Goal: Information Seeking & Learning: Learn about a topic

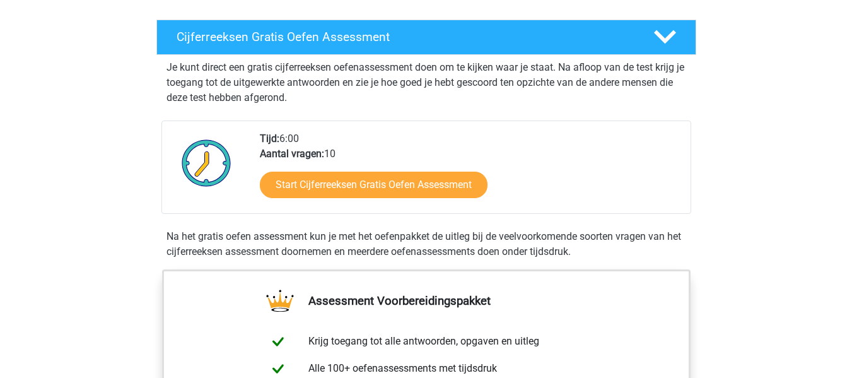
scroll to position [210, 0]
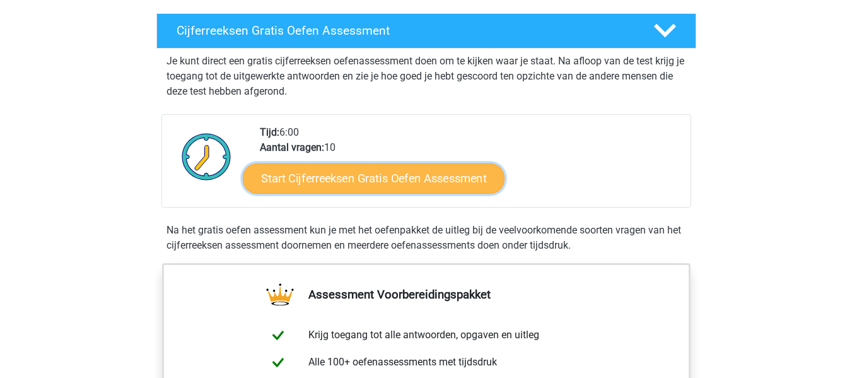
click at [276, 193] on link "Start Cijferreeksen Gratis Oefen Assessment" at bounding box center [374, 178] width 262 height 30
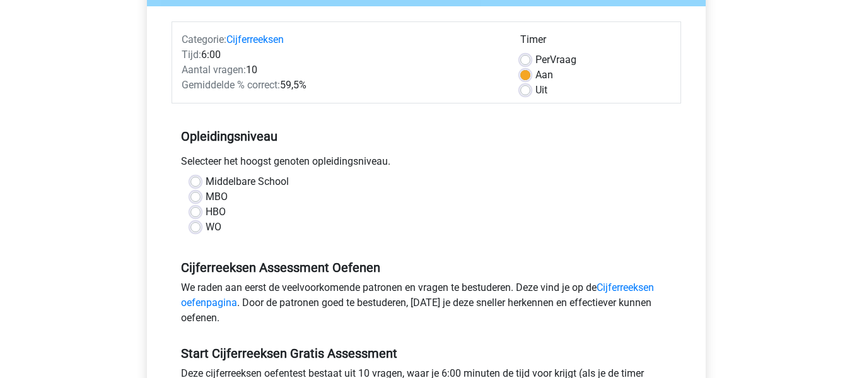
scroll to position [152, 0]
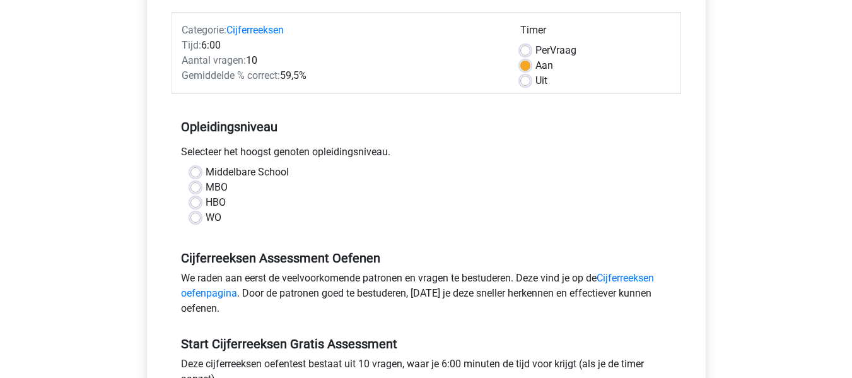
click at [206, 172] on label "Middelbare School" at bounding box center [247, 172] width 83 height 15
click at [194, 172] on input "Middelbare School" at bounding box center [196, 171] width 10 height 13
radio input "true"
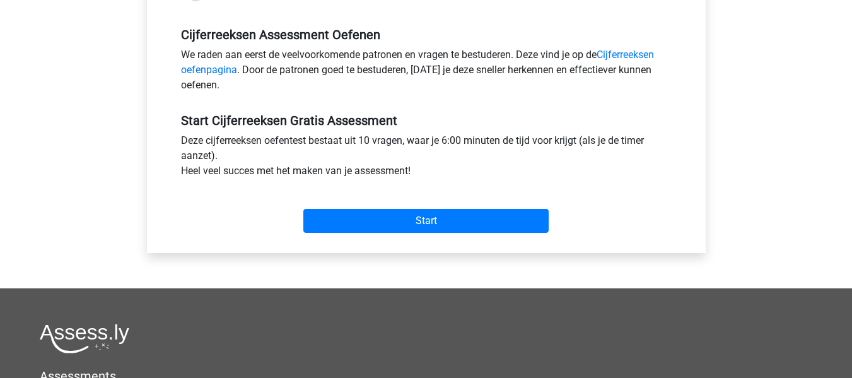
scroll to position [376, 0]
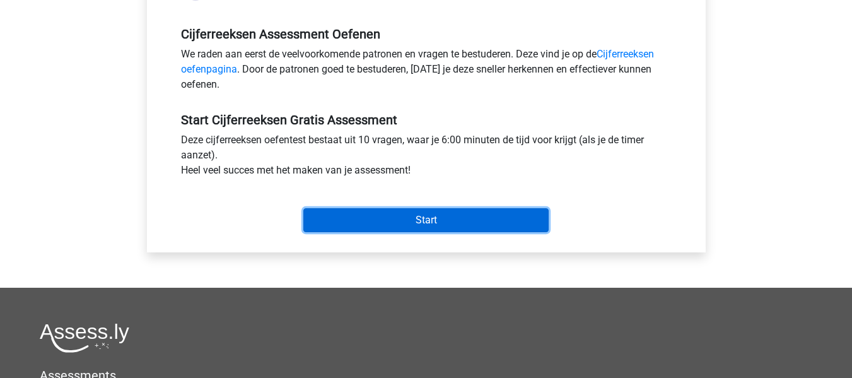
click at [339, 223] on input "Start" at bounding box center [425, 220] width 245 height 24
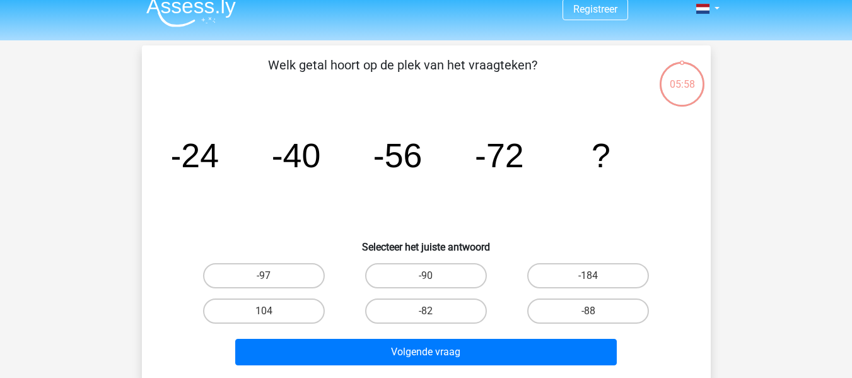
scroll to position [13, 0]
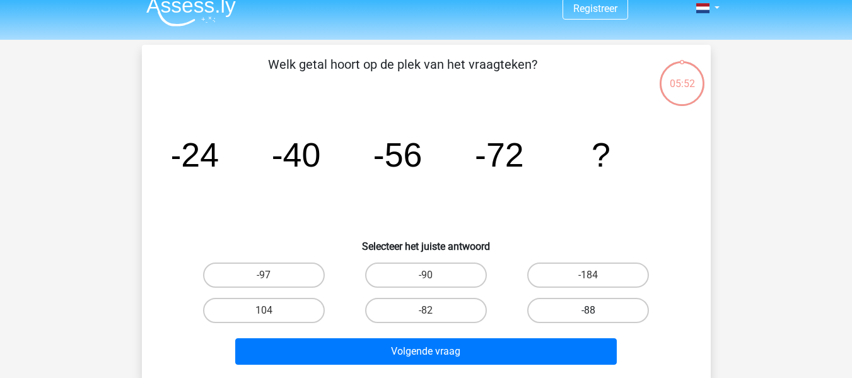
click at [606, 306] on label "-88" at bounding box center [588, 310] width 122 height 25
click at [597, 310] on input "-88" at bounding box center [593, 314] width 8 height 8
radio input "true"
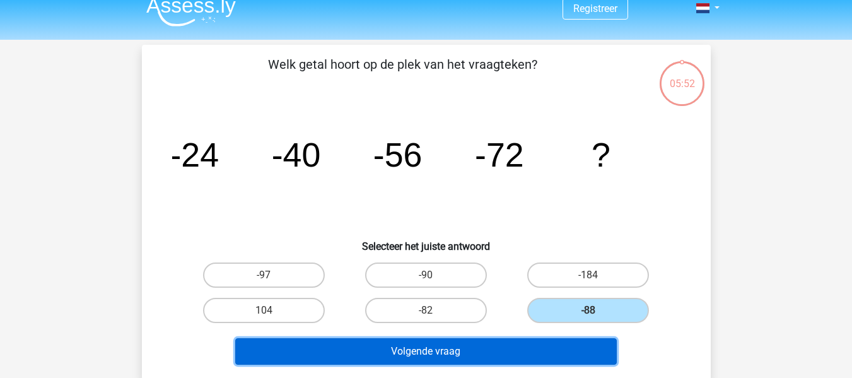
click at [549, 347] on button "Volgende vraag" at bounding box center [426, 351] width 382 height 27
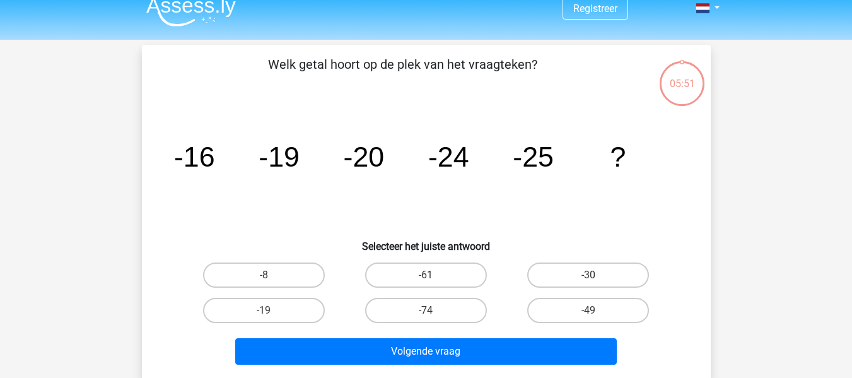
scroll to position [58, 0]
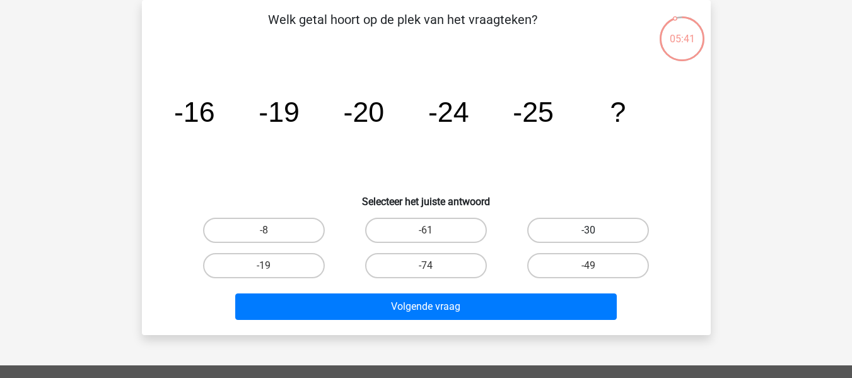
click at [564, 237] on label "-30" at bounding box center [588, 230] width 122 height 25
click at [589, 237] on input "-30" at bounding box center [593, 234] width 8 height 8
radio input "true"
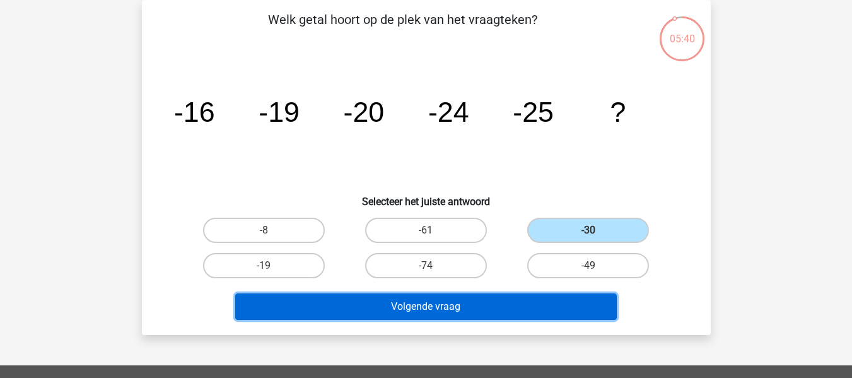
click at [536, 307] on button "Volgende vraag" at bounding box center [426, 306] width 382 height 27
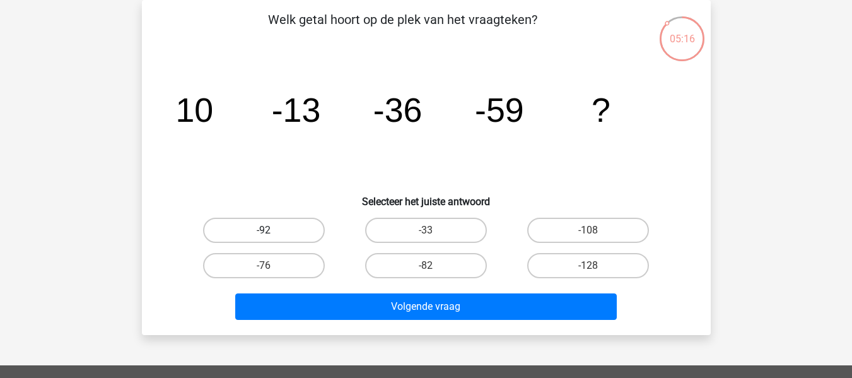
click at [297, 227] on label "-92" at bounding box center [264, 230] width 122 height 25
click at [272, 230] on input "-92" at bounding box center [268, 234] width 8 height 8
radio input "true"
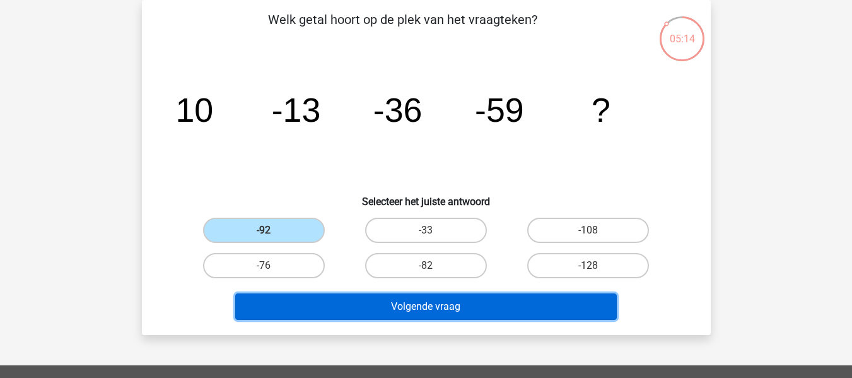
click at [476, 307] on button "Volgende vraag" at bounding box center [426, 306] width 382 height 27
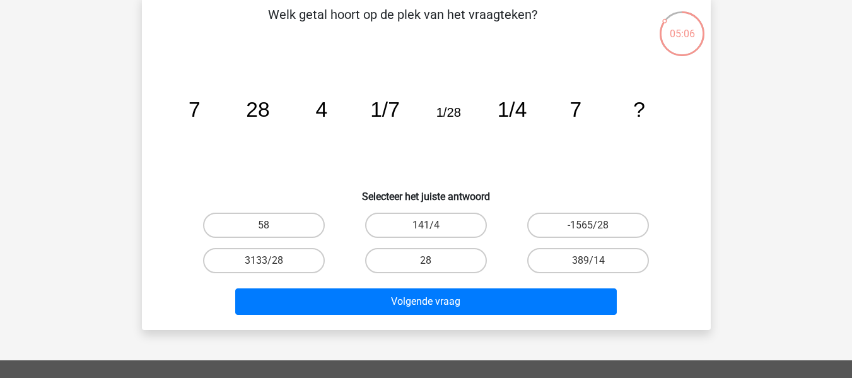
scroll to position [61, 0]
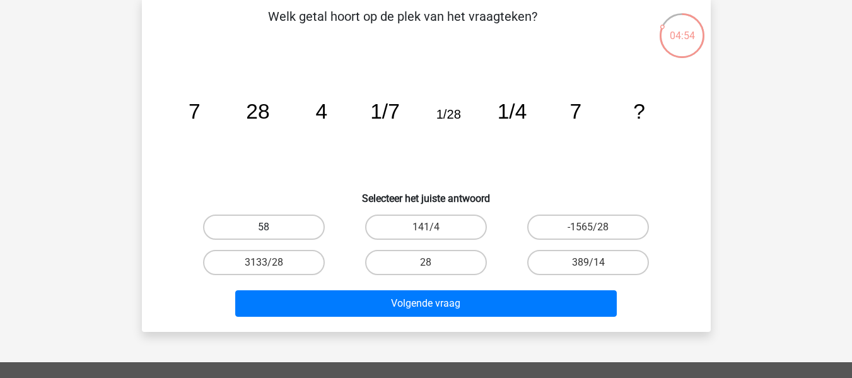
click at [280, 226] on label "58" at bounding box center [264, 227] width 122 height 25
click at [272, 227] on input "58" at bounding box center [268, 231] width 8 height 8
radio input "true"
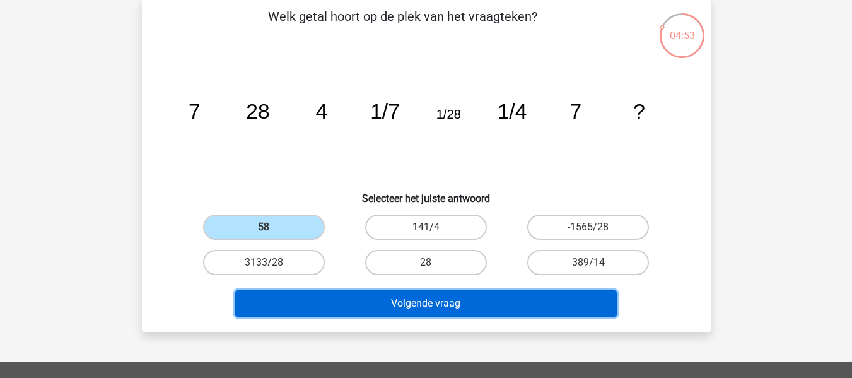
click at [440, 310] on button "Volgende vraag" at bounding box center [426, 303] width 382 height 27
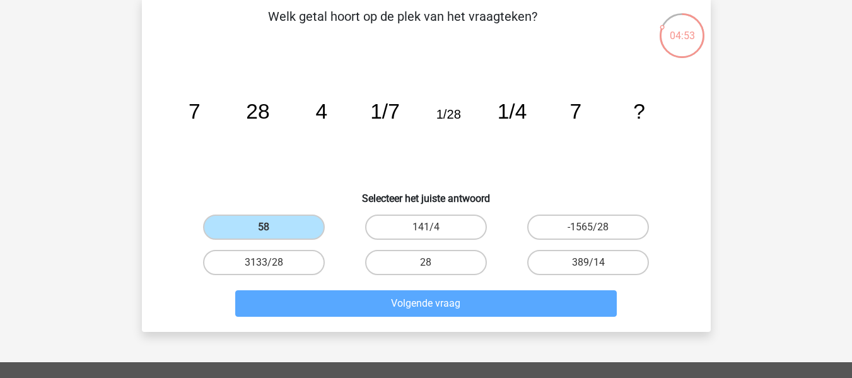
scroll to position [58, 0]
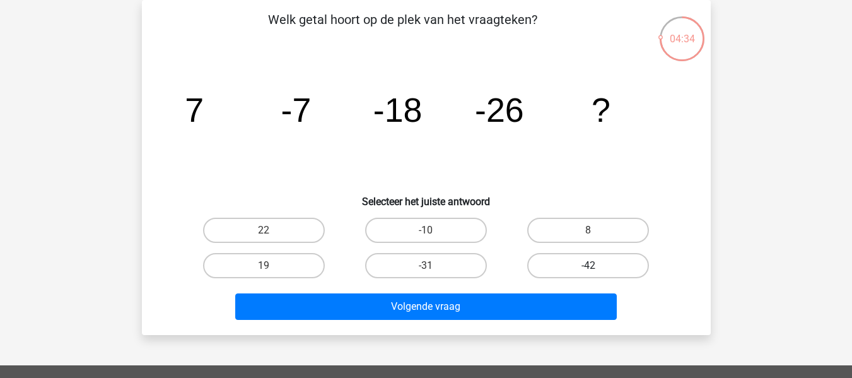
click at [560, 269] on label "-42" at bounding box center [588, 265] width 122 height 25
click at [589, 269] on input "-42" at bounding box center [593, 270] width 8 height 8
radio input "true"
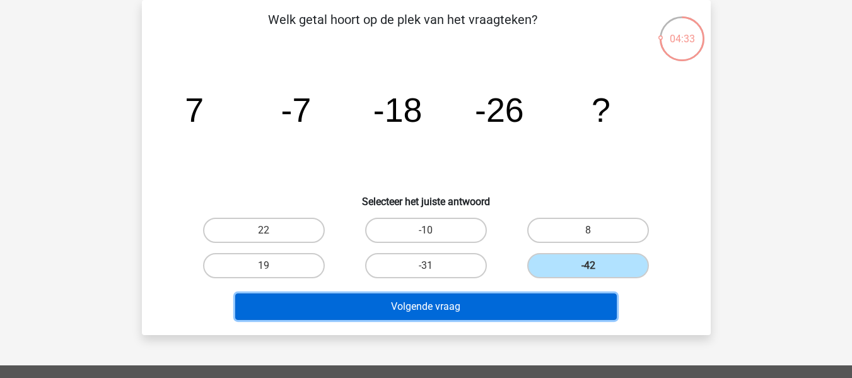
click at [528, 314] on button "Volgende vraag" at bounding box center [426, 306] width 382 height 27
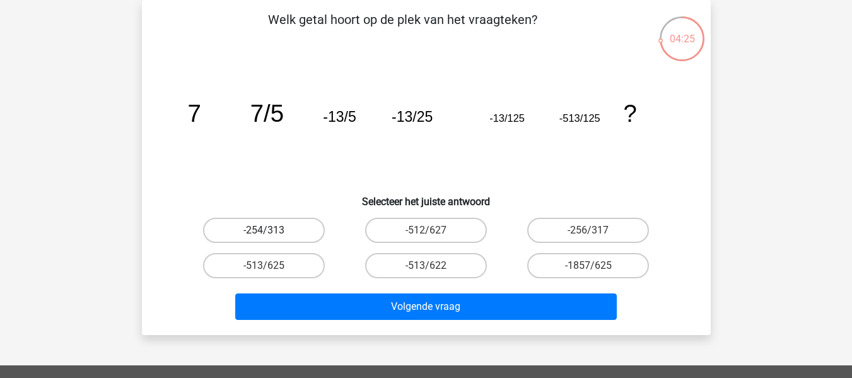
click at [297, 242] on label "-254/313" at bounding box center [264, 230] width 122 height 25
click at [272, 239] on input "-254/313" at bounding box center [268, 234] width 8 height 8
radio input "true"
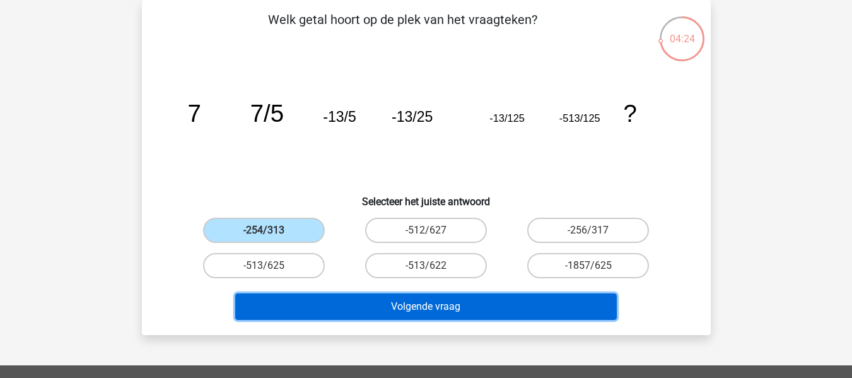
click at [347, 317] on button "Volgende vraag" at bounding box center [426, 306] width 382 height 27
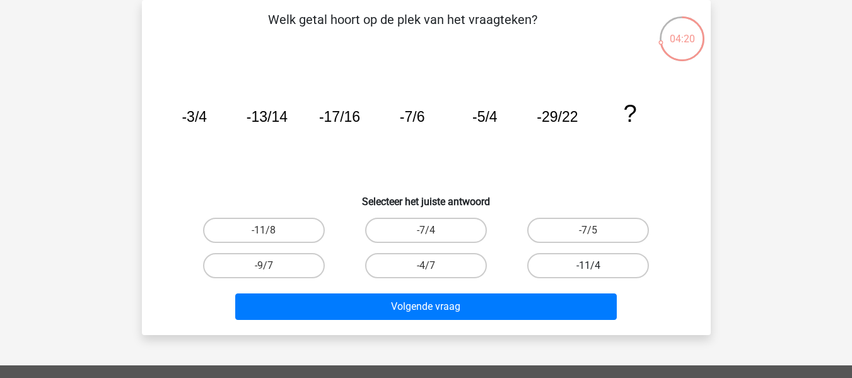
click at [537, 266] on label "-11/4" at bounding box center [588, 265] width 122 height 25
click at [589, 266] on input "-11/4" at bounding box center [593, 270] width 8 height 8
radio input "true"
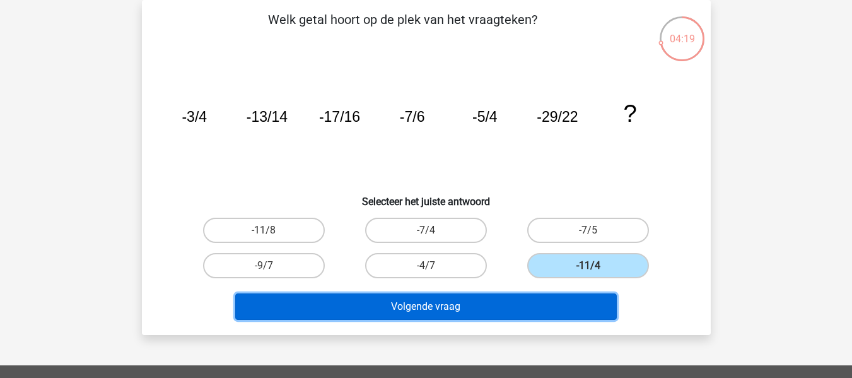
click at [516, 311] on button "Volgende vraag" at bounding box center [426, 306] width 382 height 27
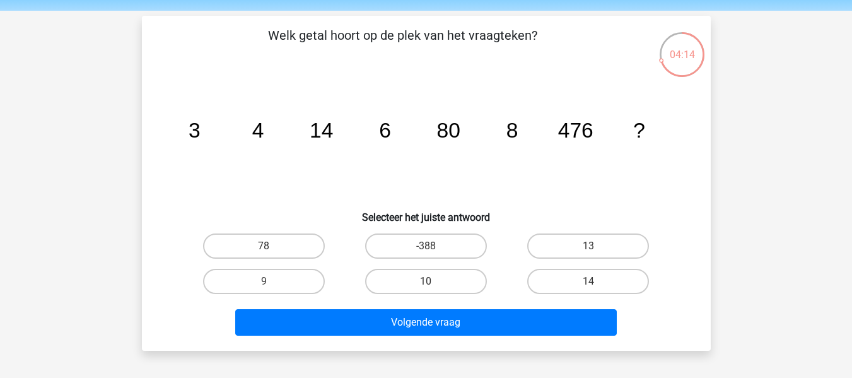
scroll to position [42, 0]
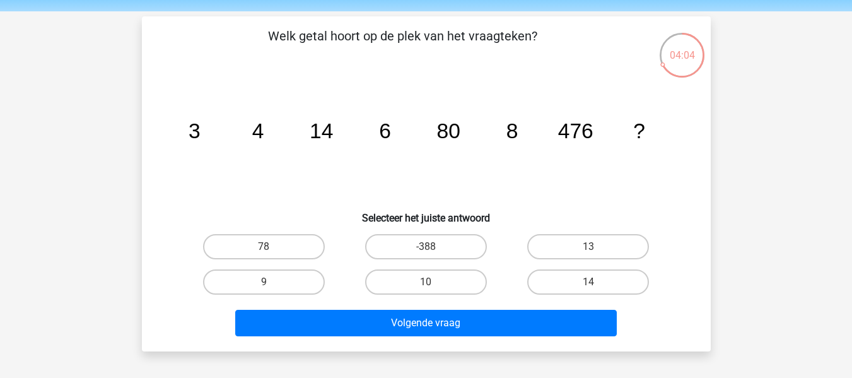
click at [426, 283] on input "10" at bounding box center [430, 286] width 8 height 8
radio input "true"
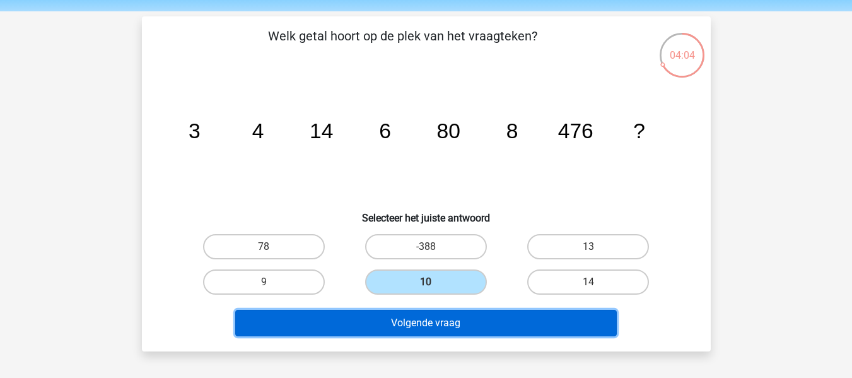
click at [452, 314] on button "Volgende vraag" at bounding box center [426, 323] width 382 height 27
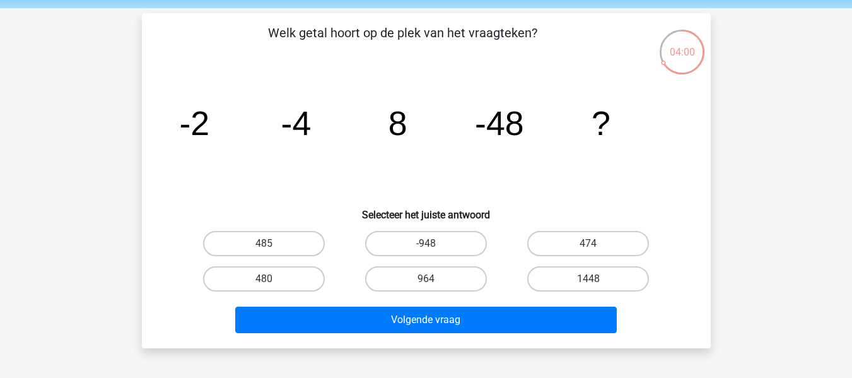
scroll to position [44, 0]
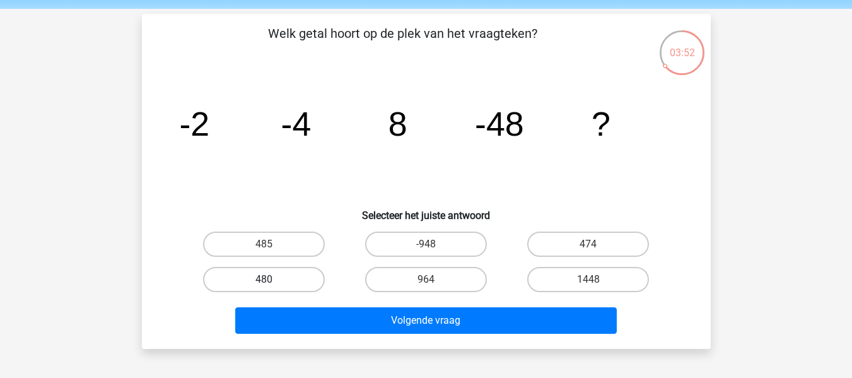
click at [292, 280] on label "480" at bounding box center [264, 279] width 122 height 25
click at [272, 280] on input "480" at bounding box center [268, 284] width 8 height 8
radio input "true"
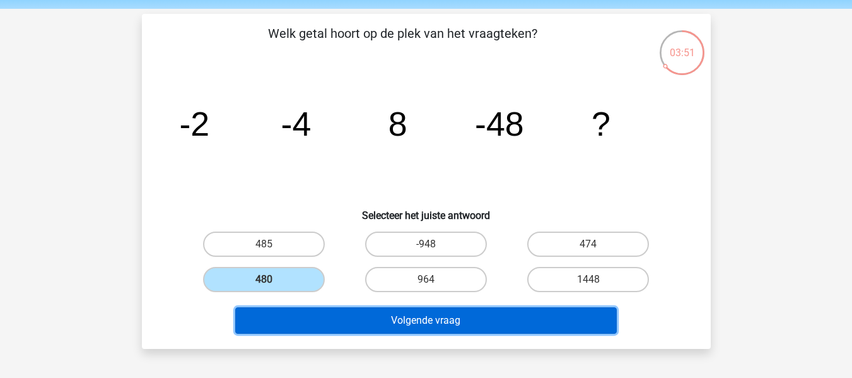
click at [367, 327] on button "Volgende vraag" at bounding box center [426, 320] width 382 height 27
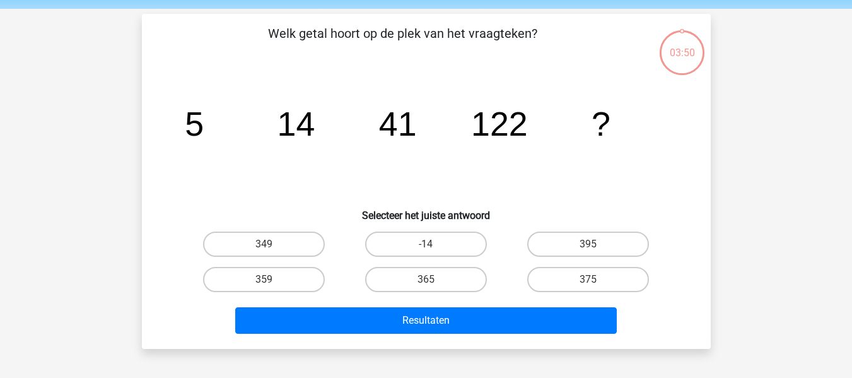
scroll to position [58, 0]
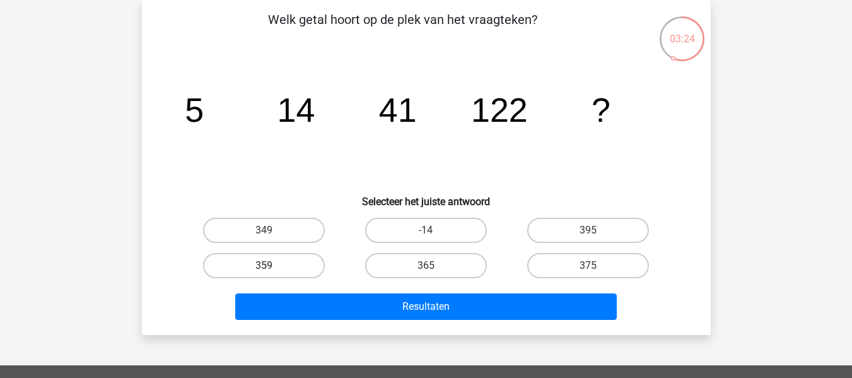
click at [292, 266] on label "359" at bounding box center [264, 265] width 122 height 25
click at [272, 266] on input "359" at bounding box center [268, 270] width 8 height 8
radio input "true"
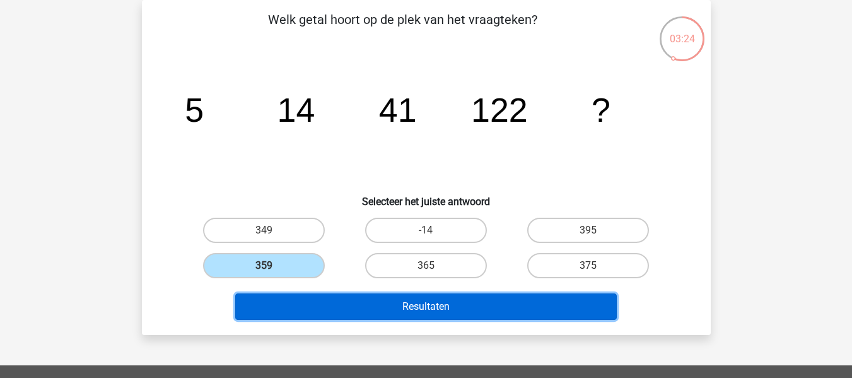
click at [403, 309] on button "Resultaten" at bounding box center [426, 306] width 382 height 27
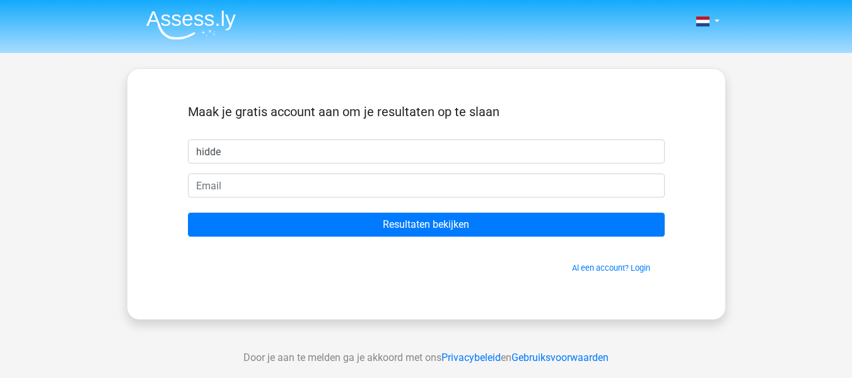
type input "hidde"
click at [466, 204] on form "Maak je gratis account aan om je resultaten op te slaan hidde Resultaten bekijk…" at bounding box center [426, 189] width 477 height 170
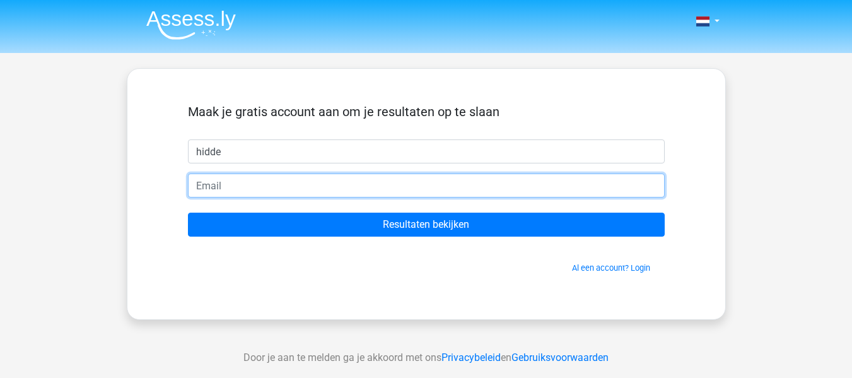
click at [465, 184] on input "email" at bounding box center [426, 186] width 477 height 24
type input "hiddeknoppert@gmail.com"
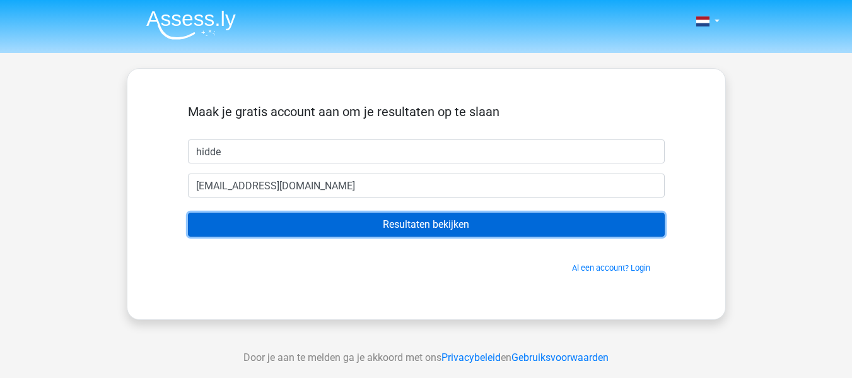
click at [373, 221] on input "Resultaten bekijken" at bounding box center [426, 225] width 477 height 24
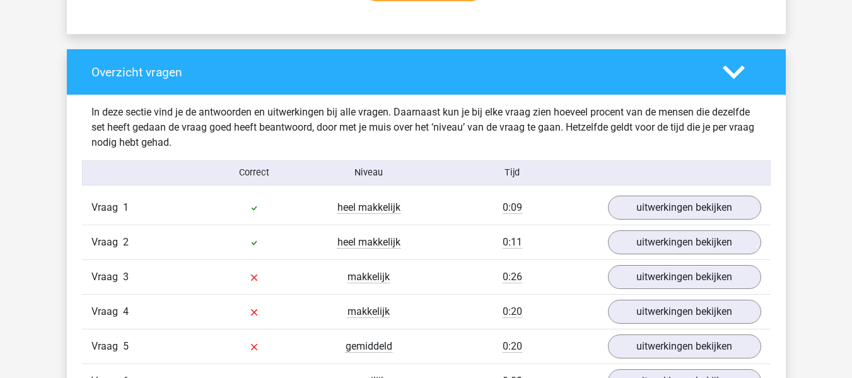
scroll to position [913, 0]
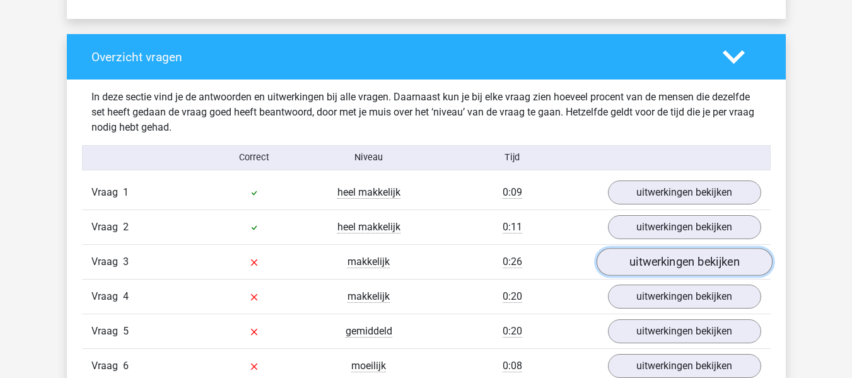
click at [638, 261] on link "uitwerkingen bekijken" at bounding box center [684, 262] width 176 height 28
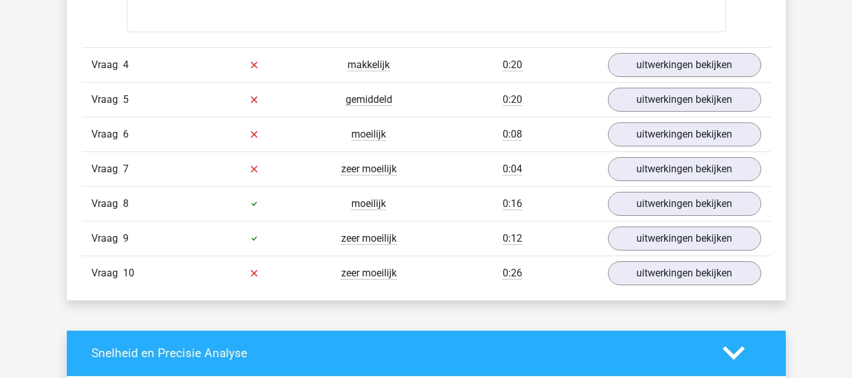
scroll to position [1924, 0]
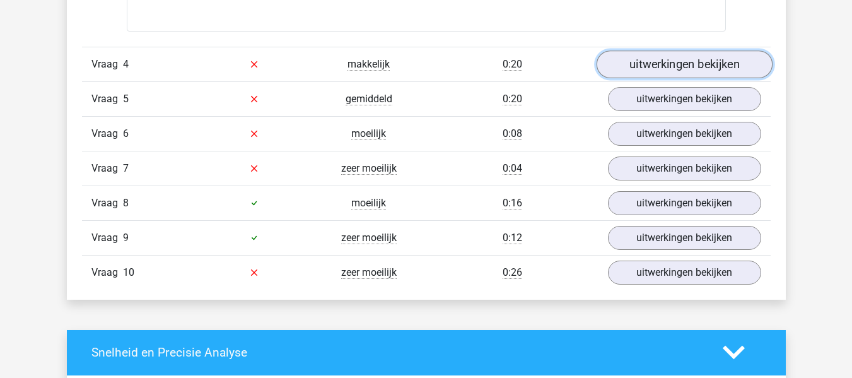
click at [651, 57] on link "uitwerkingen bekijken" at bounding box center [684, 64] width 176 height 28
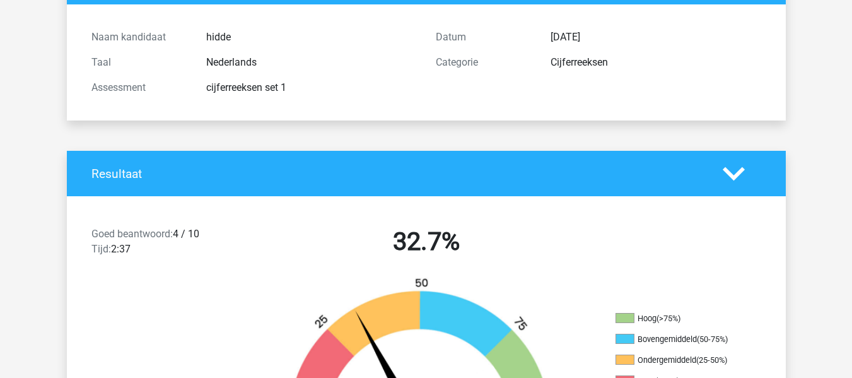
scroll to position [0, 0]
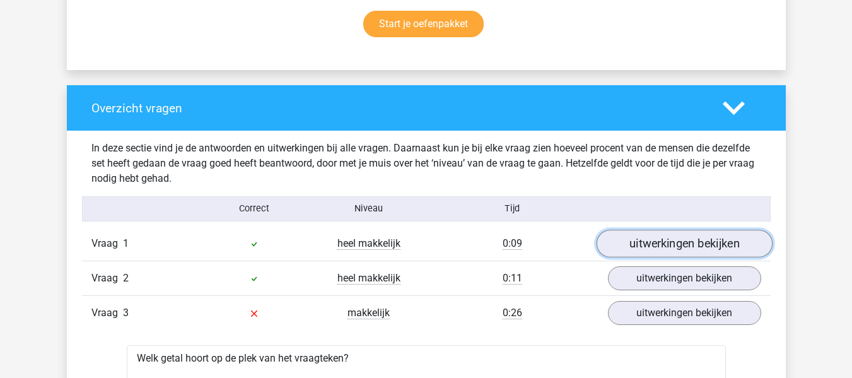
click at [644, 242] on link "uitwerkingen bekijken" at bounding box center [684, 244] width 176 height 28
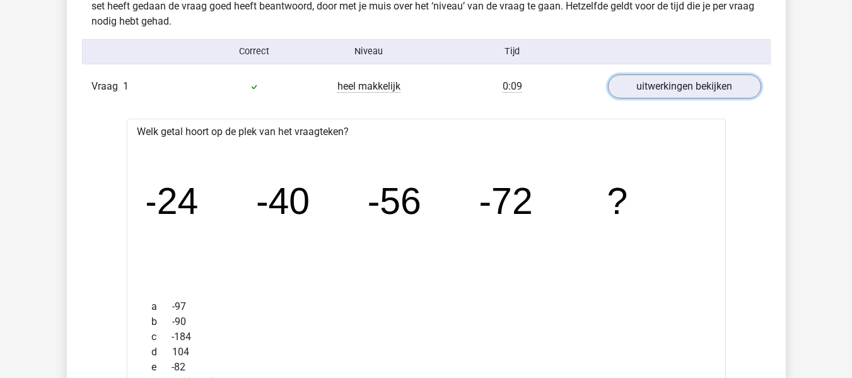
scroll to position [1041, 0]
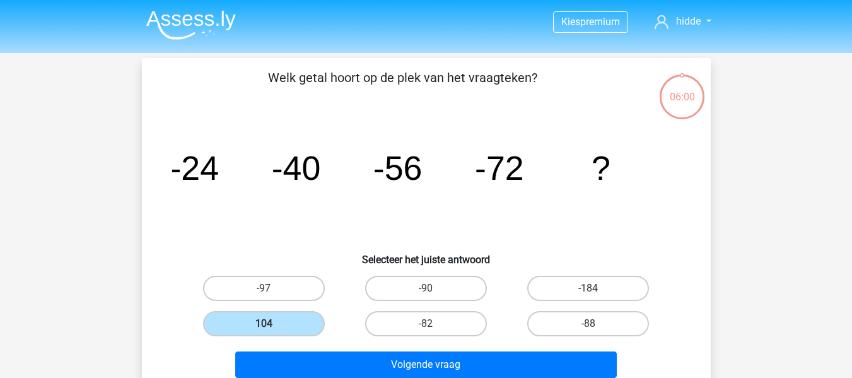
scroll to position [58, 0]
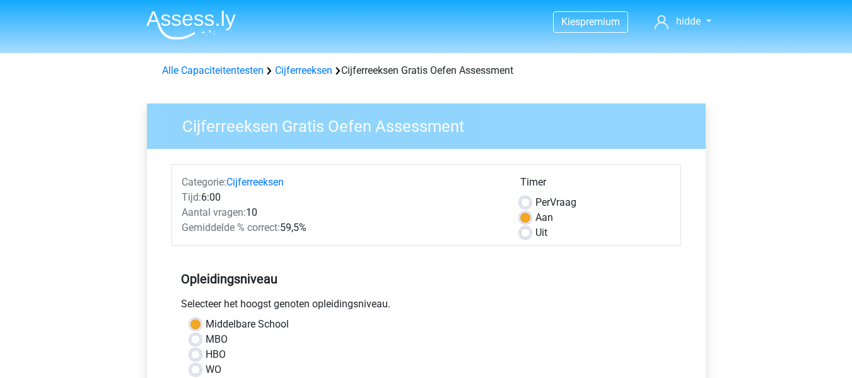
scroll to position [376, 0]
